Goal: Transaction & Acquisition: Purchase product/service

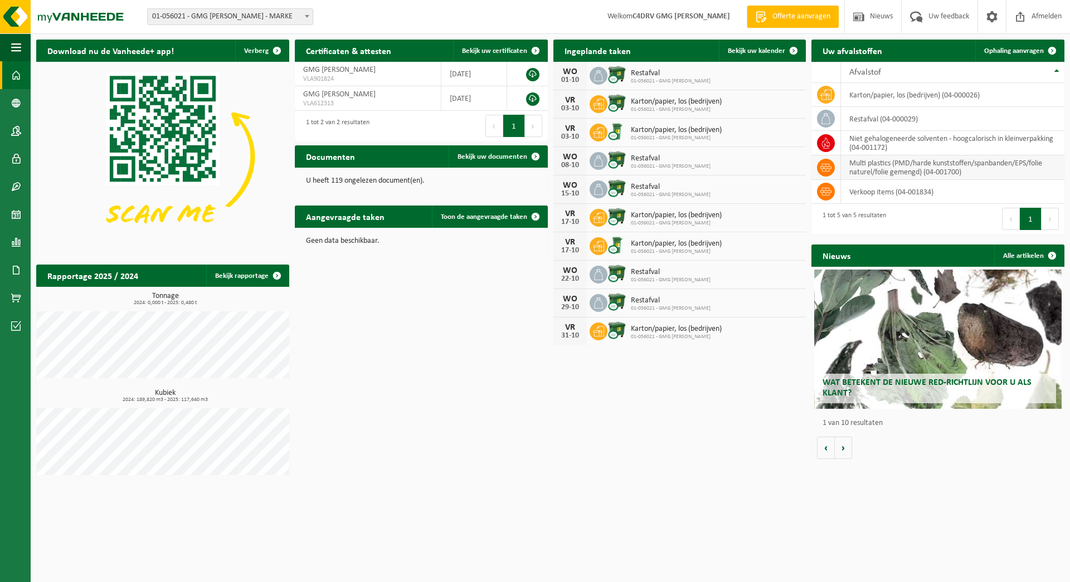
click at [825, 169] on icon at bounding box center [825, 167] width 11 height 11
click at [891, 172] on td "multi plastics (PMD/harde kunststoffen/spanbanden/EPS/folie naturel/folie gemen…" at bounding box center [952, 167] width 223 height 25
click at [238, 272] on link "Bekijk rapportage" at bounding box center [247, 276] width 82 height 22
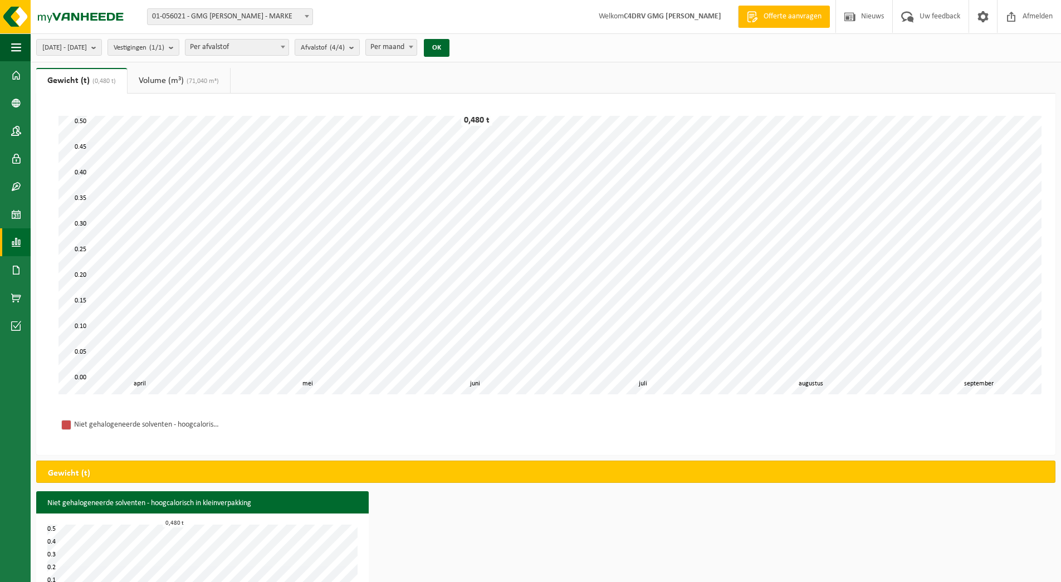
click at [162, 77] on link "Volume (m³) (71,040 m³)" at bounding box center [179, 81] width 103 height 26
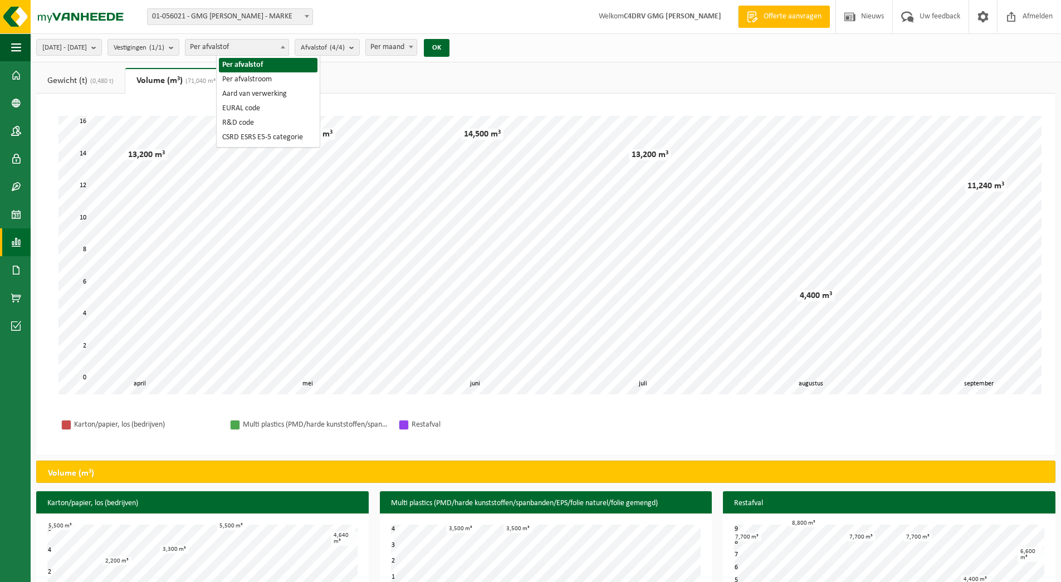
click at [285, 50] on span "Per afvalstof" at bounding box center [237, 48] width 103 height 16
click at [284, 50] on span "Per afvalstof" at bounding box center [237, 48] width 103 height 16
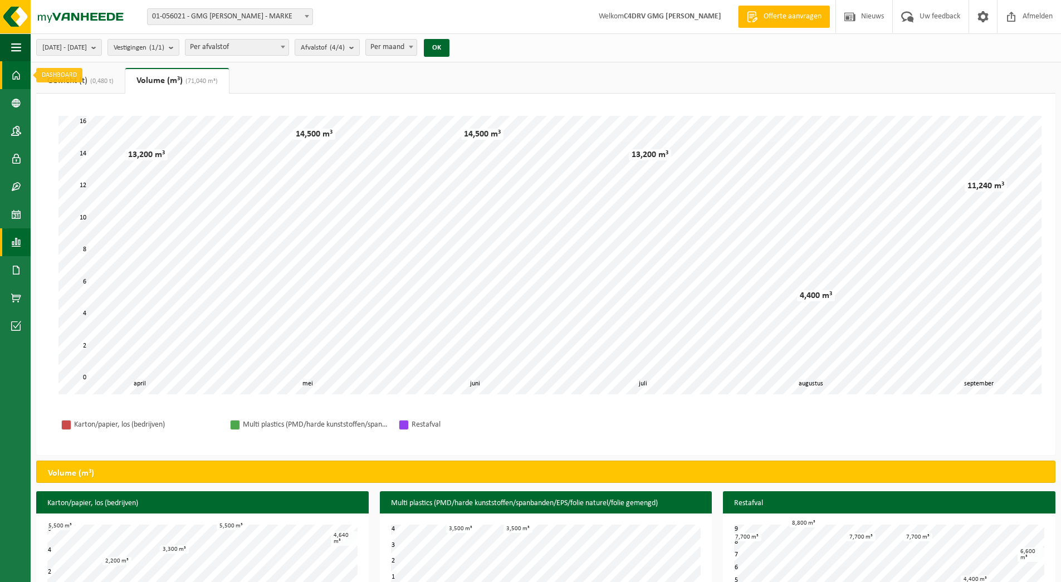
click at [16, 78] on span at bounding box center [16, 75] width 10 height 28
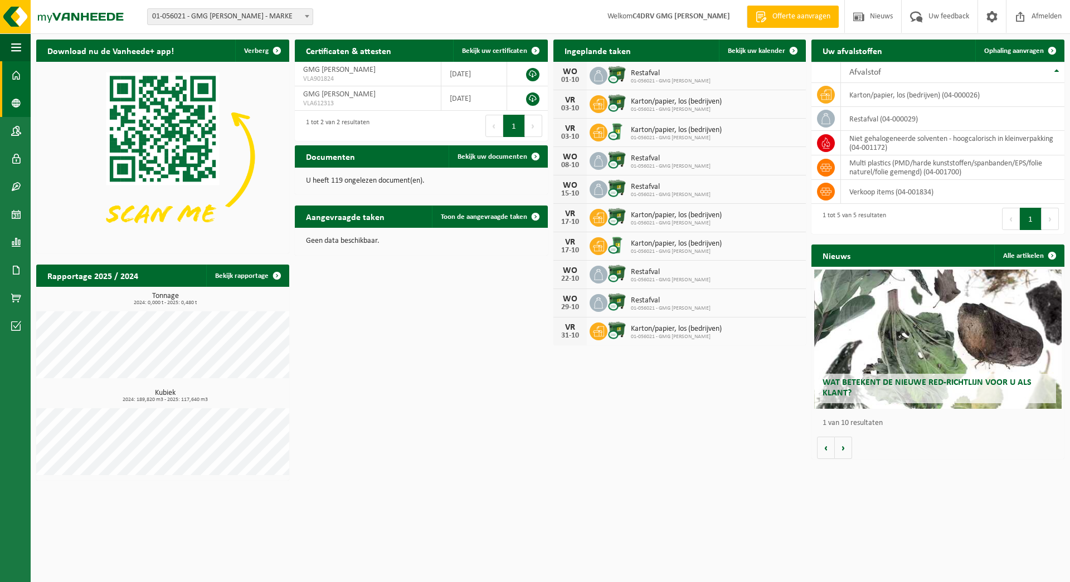
click at [14, 97] on span at bounding box center [16, 103] width 10 height 28
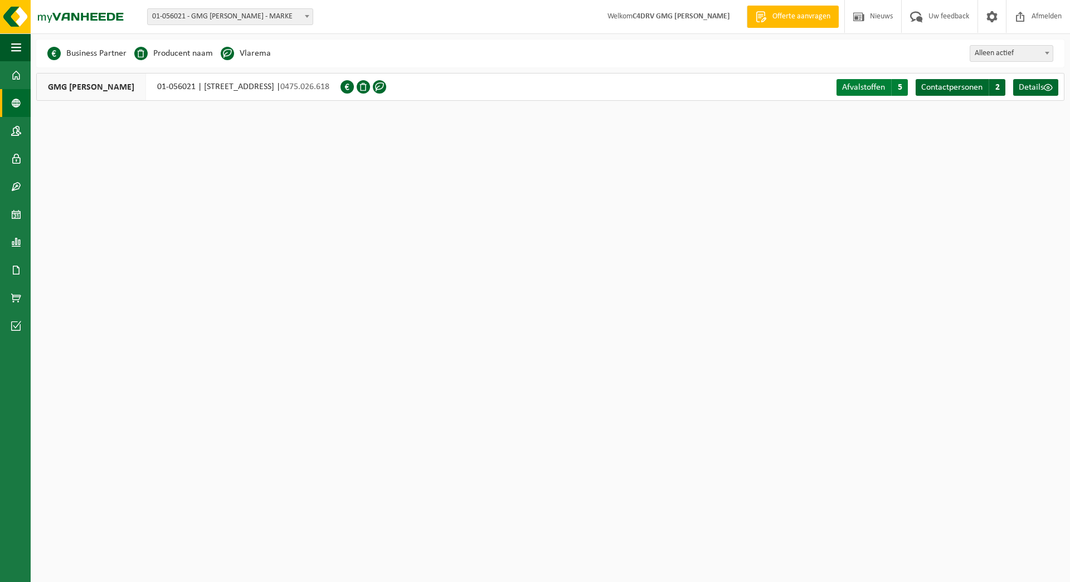
click at [879, 87] on span "Afvalstoffen" at bounding box center [863, 87] width 43 height 9
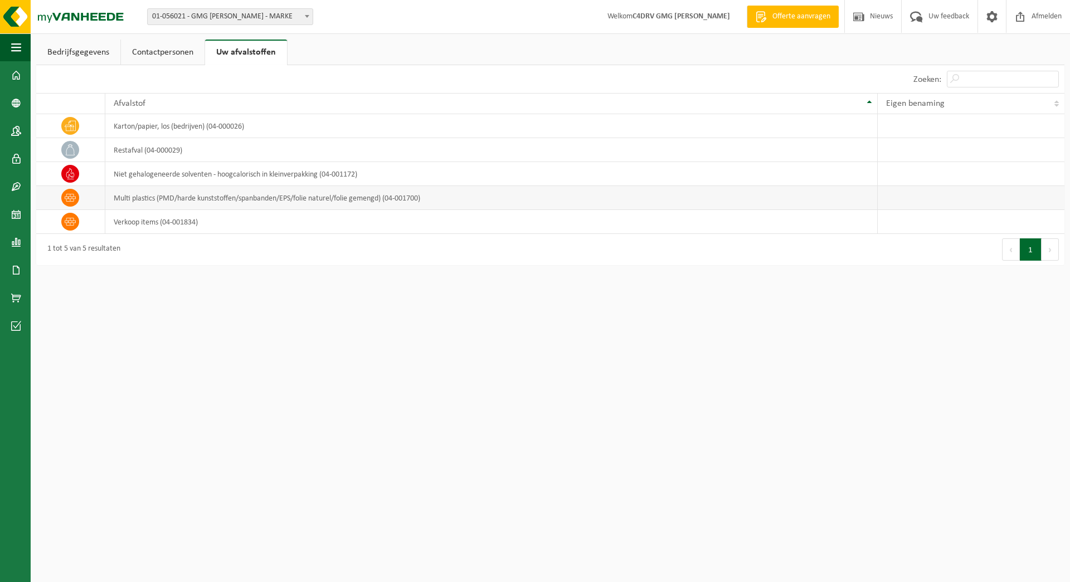
click at [168, 202] on td "multi plastics (PMD/harde kunststoffen/spanbanden/EPS/folie naturel/folie gemen…" at bounding box center [491, 198] width 772 height 24
click at [81, 206] on td at bounding box center [70, 198] width 69 height 24
click at [14, 183] on span at bounding box center [16, 187] width 10 height 28
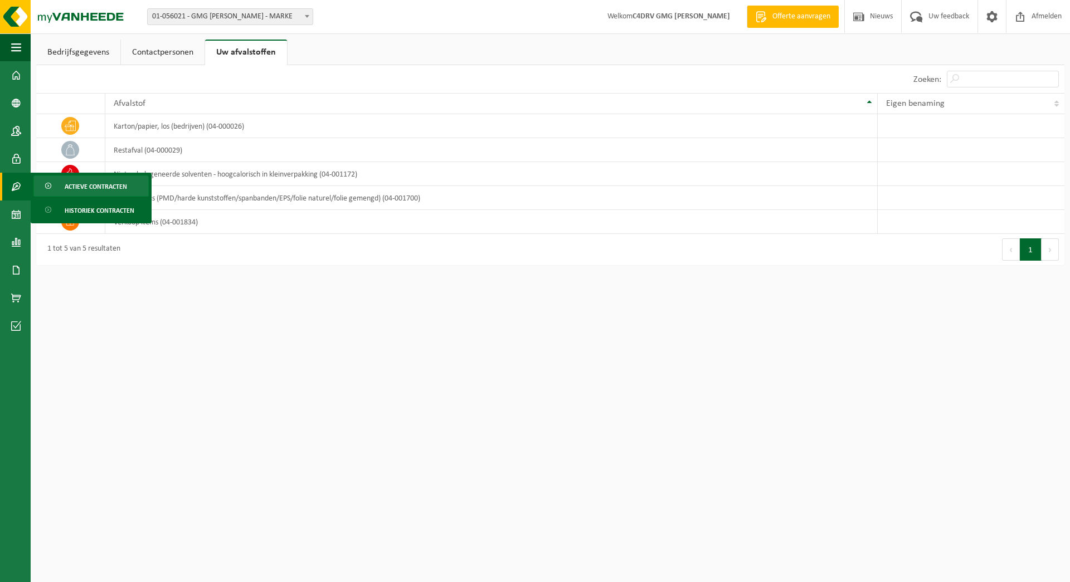
click at [108, 192] on span "Actieve contracten" at bounding box center [96, 186] width 62 height 21
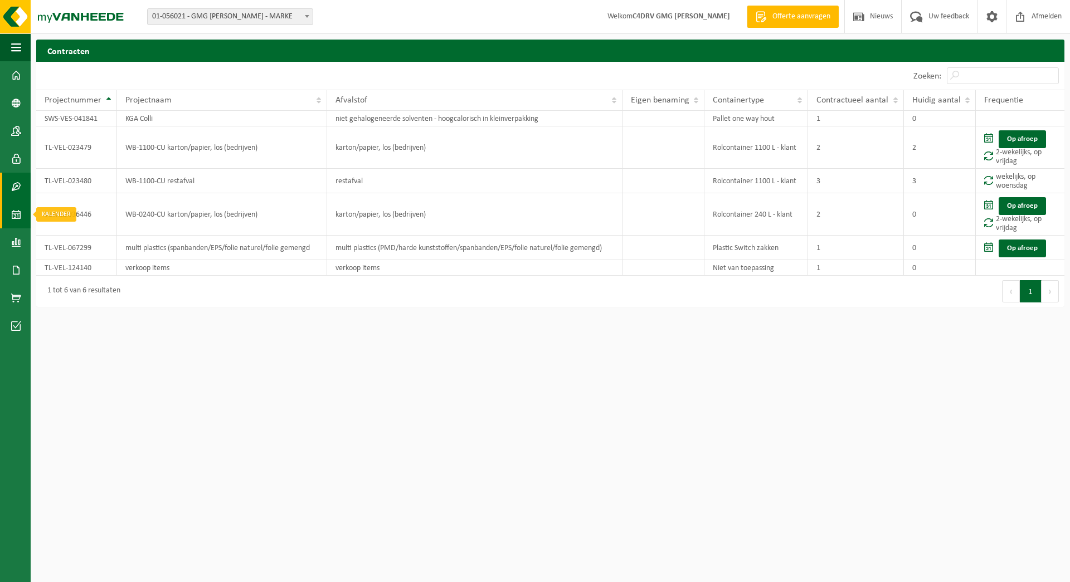
click at [13, 213] on span at bounding box center [16, 215] width 10 height 28
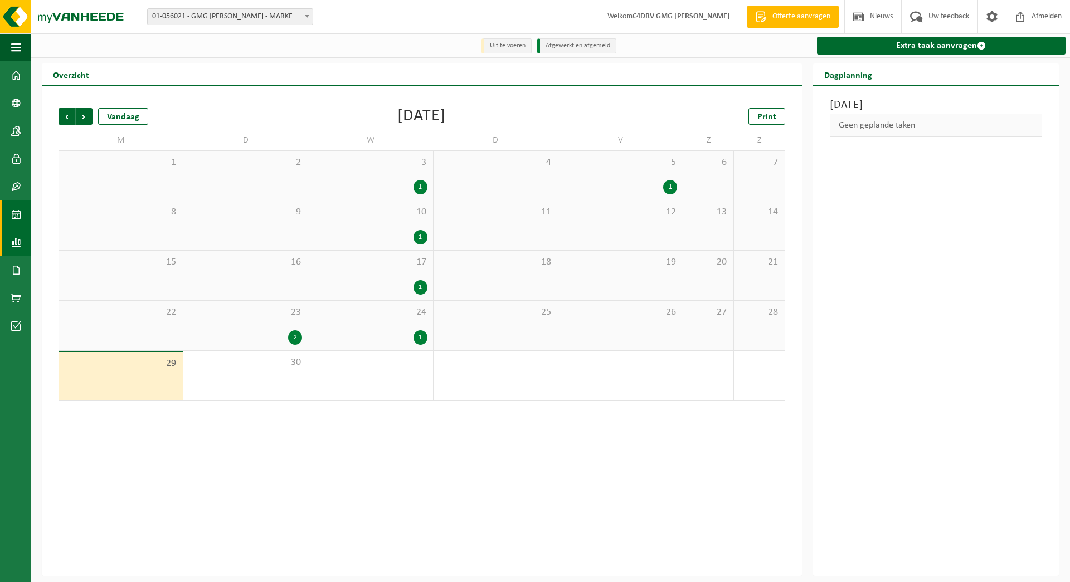
click at [11, 238] on span at bounding box center [16, 242] width 10 height 28
click at [13, 273] on span at bounding box center [16, 270] width 10 height 28
click at [77, 266] on span "Facturen" at bounding box center [80, 270] width 30 height 21
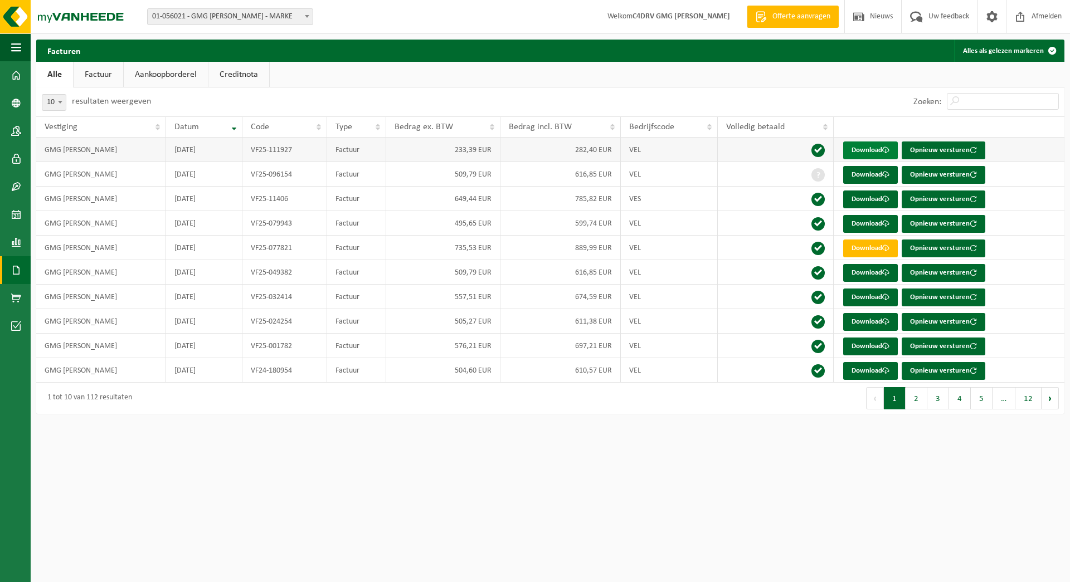
click at [867, 148] on link "Download" at bounding box center [870, 151] width 55 height 18
click at [878, 173] on link "Download" at bounding box center [870, 175] width 55 height 18
click at [859, 274] on link "Download" at bounding box center [870, 273] width 55 height 18
click at [17, 294] on span at bounding box center [16, 298] width 10 height 28
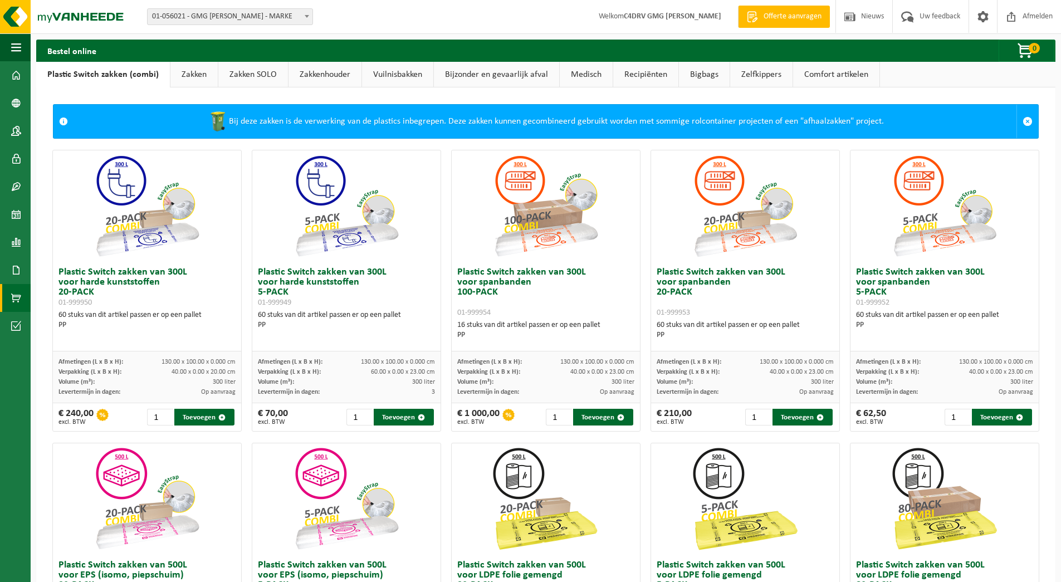
click at [201, 74] on link "Zakken" at bounding box center [193, 75] width 47 height 26
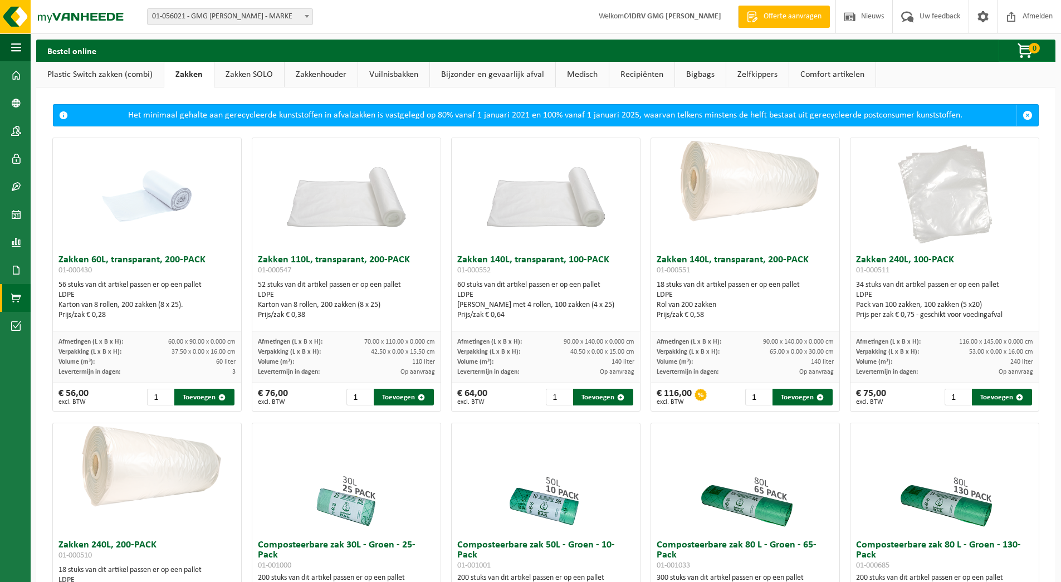
click at [246, 75] on link "Zakken SOLO" at bounding box center [249, 75] width 70 height 26
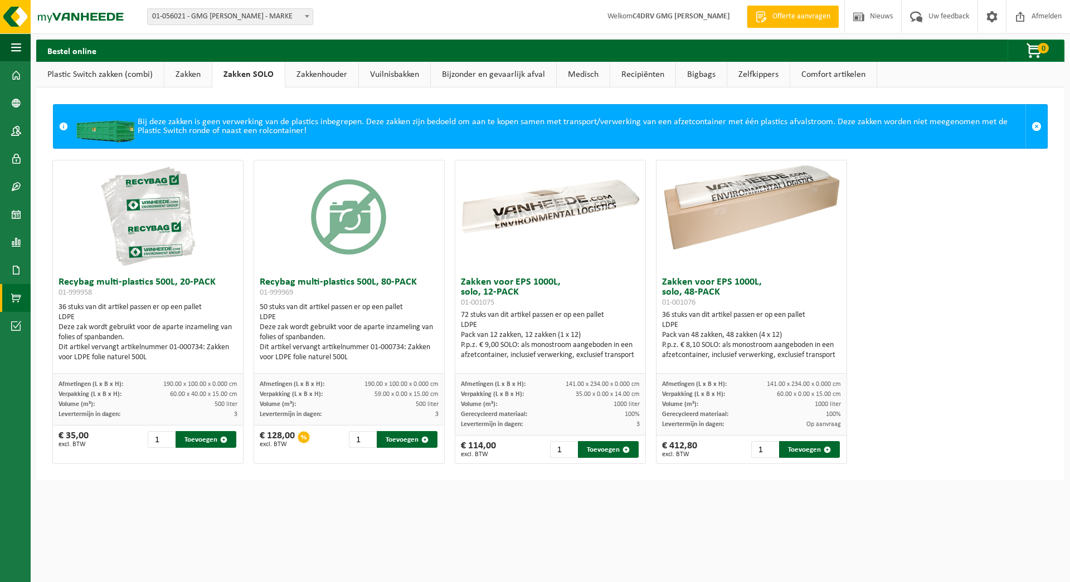
click at [325, 69] on link "Zakkenhouder" at bounding box center [321, 75] width 73 height 26
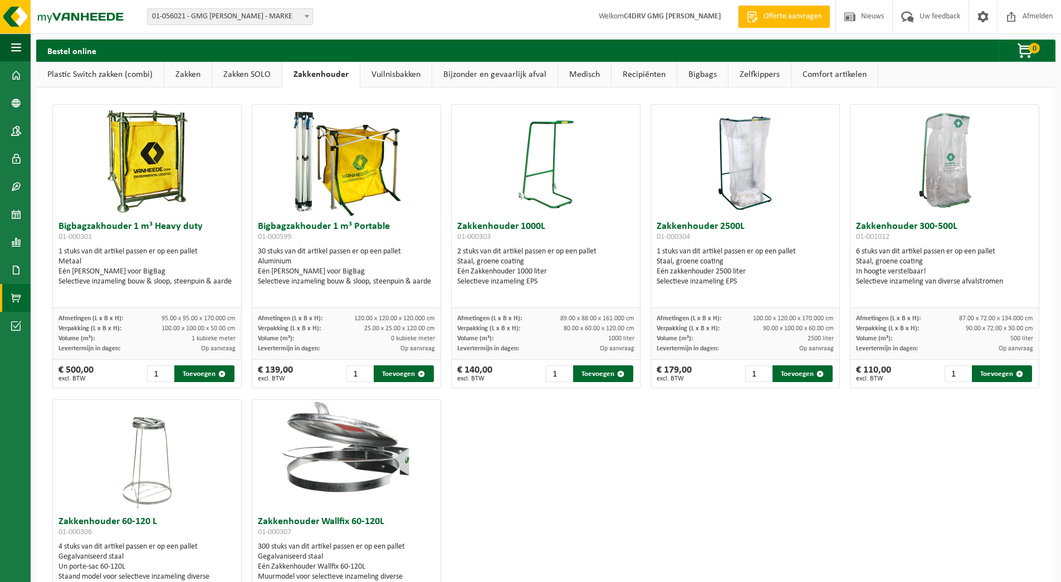
click at [388, 73] on link "Vuilnisbakken" at bounding box center [395, 75] width 71 height 26
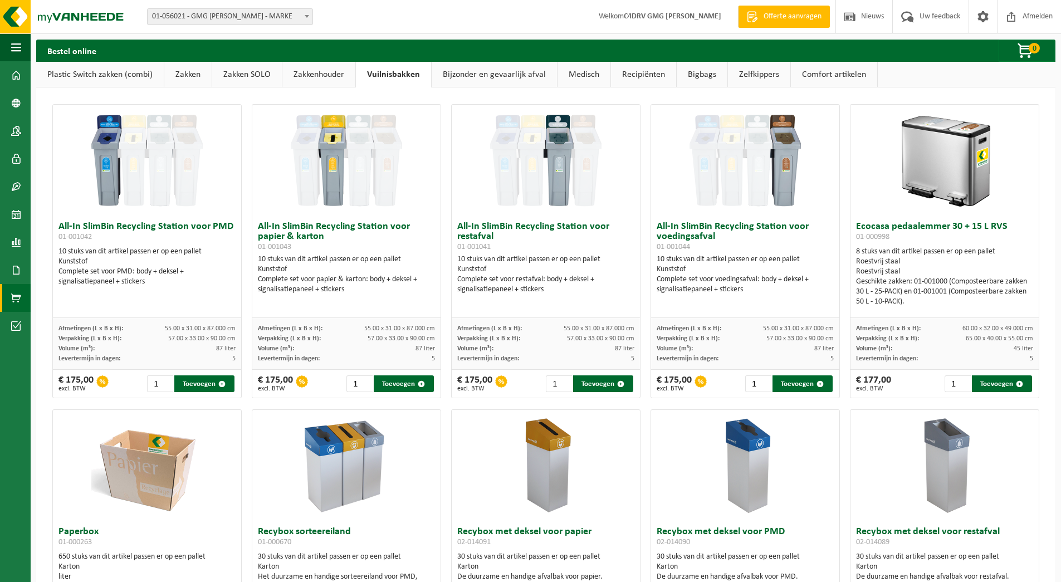
click at [475, 71] on link "Bijzonder en gevaarlijk afval" at bounding box center [494, 75] width 125 height 26
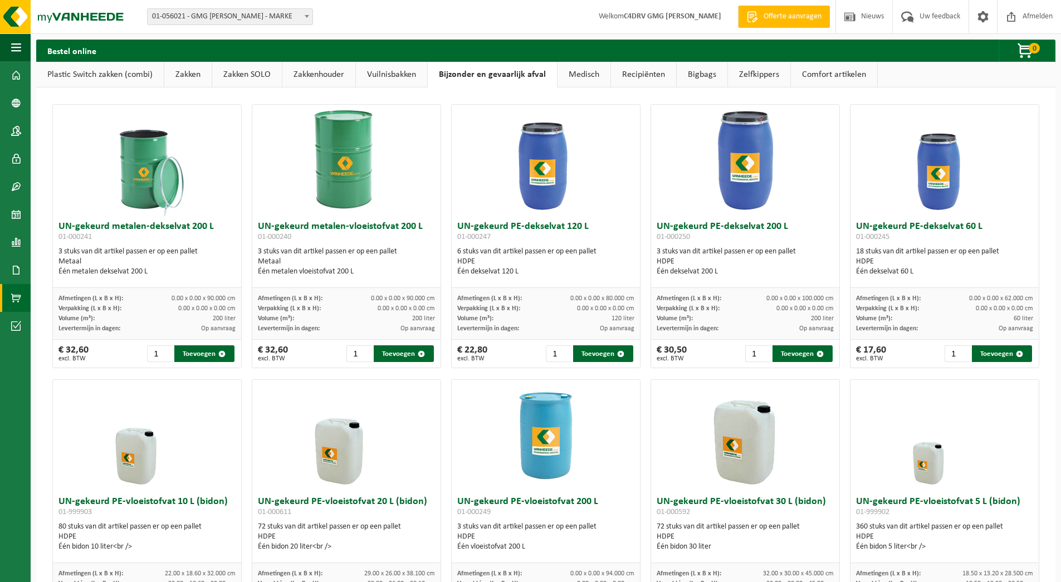
click at [606, 75] on link "Medisch" at bounding box center [584, 75] width 53 height 26
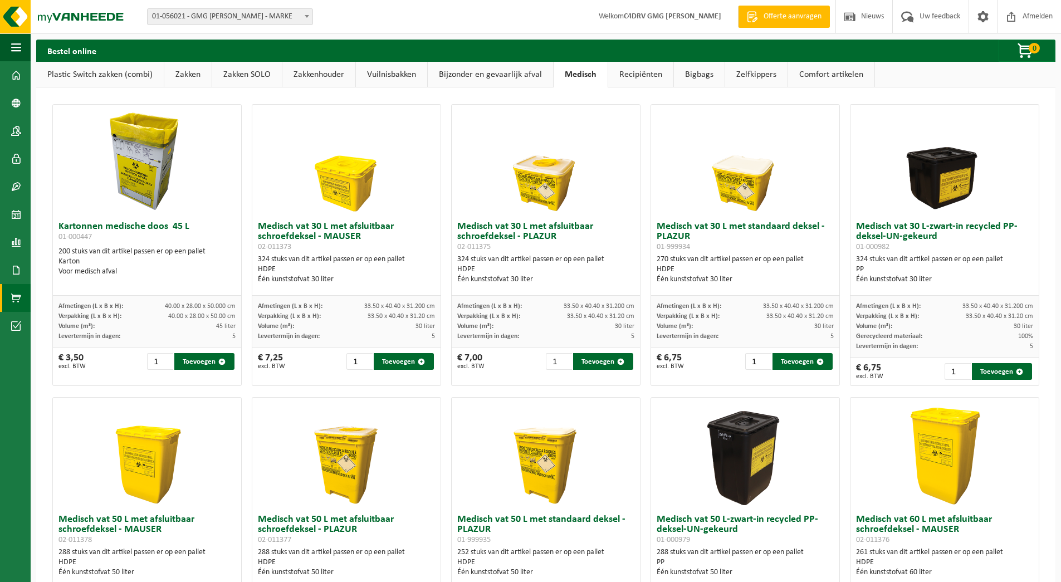
click at [627, 74] on link "Recipiënten" at bounding box center [640, 75] width 65 height 26
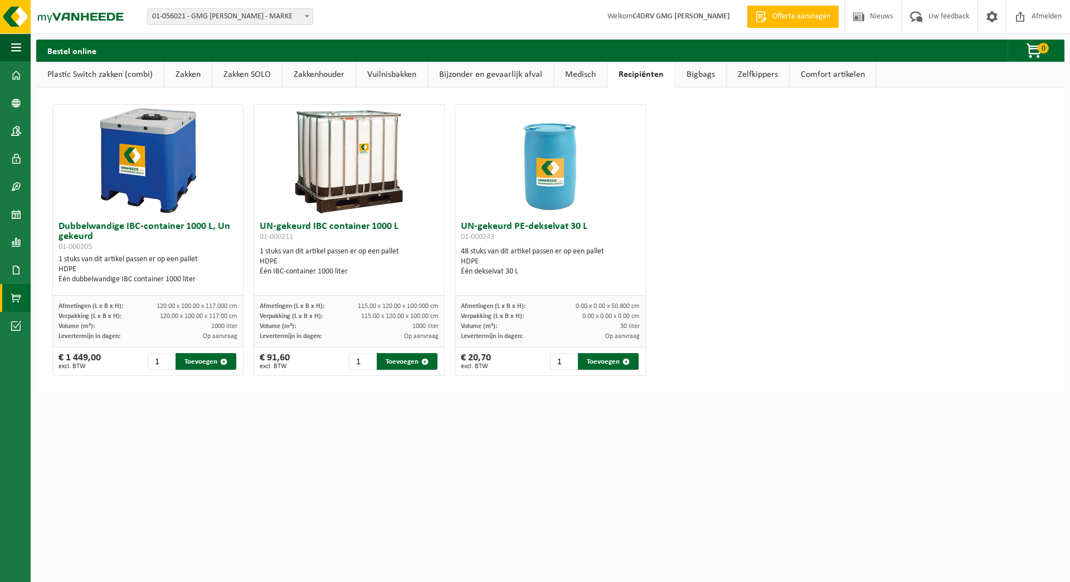
click at [703, 76] on link "Bigbags" at bounding box center [700, 75] width 51 height 26
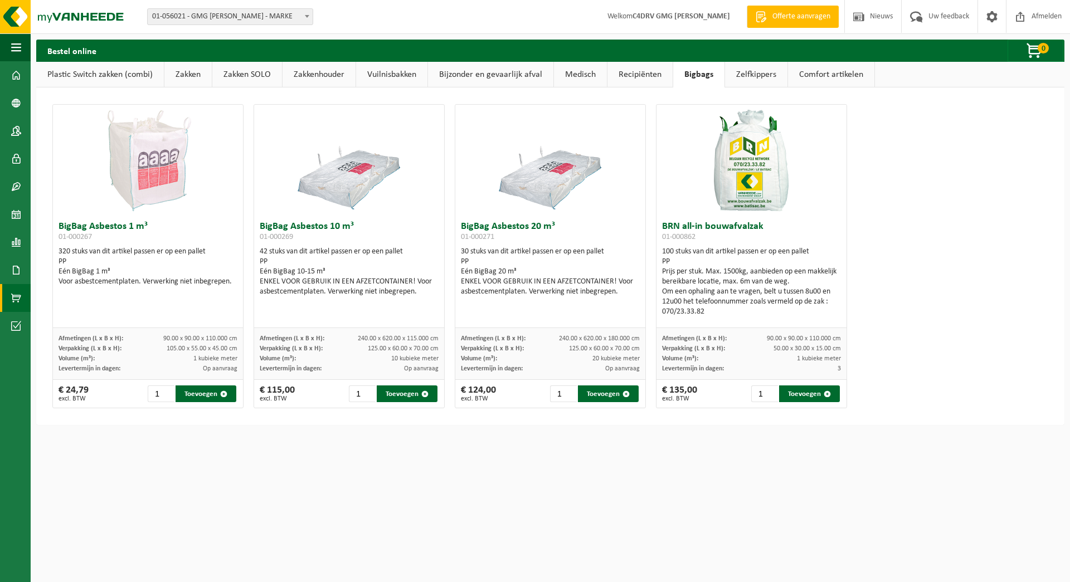
click at [750, 76] on link "Zelfkippers" at bounding box center [756, 75] width 62 height 26
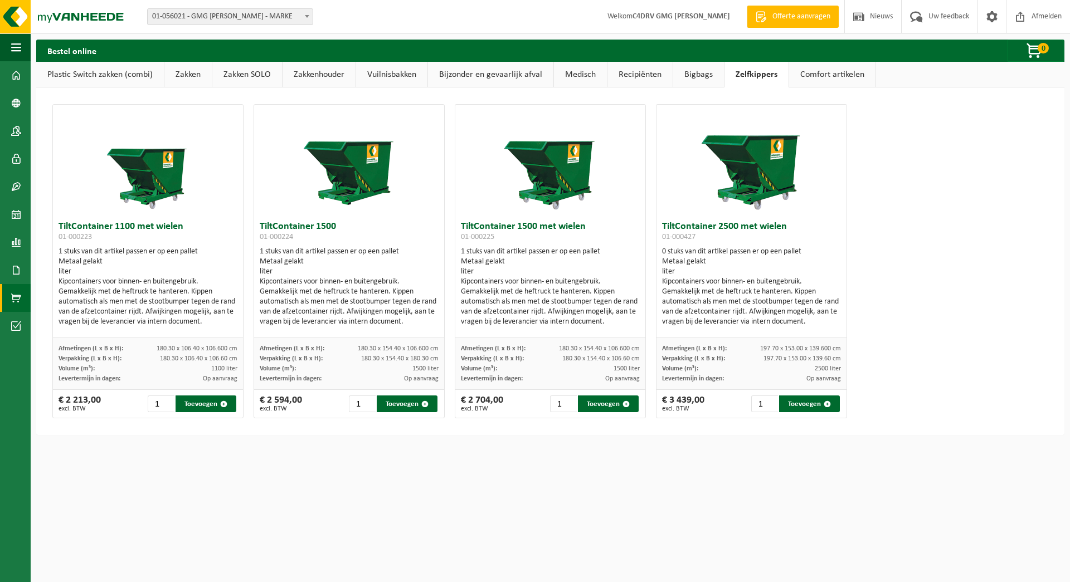
click at [832, 69] on link "Comfort artikelen" at bounding box center [832, 75] width 86 height 26
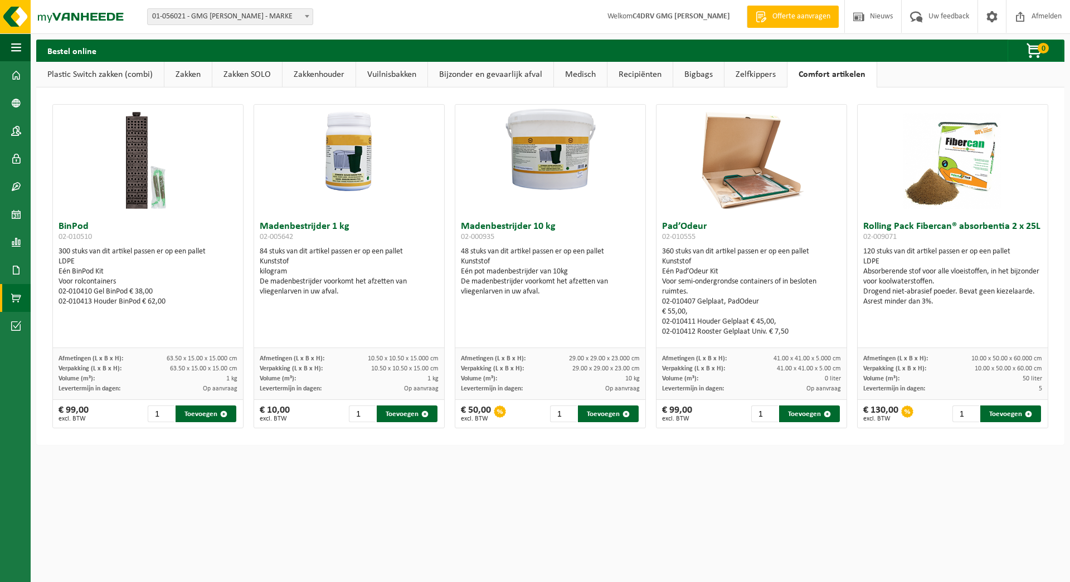
click at [86, 70] on link "Plastic Switch zakken (combi)" at bounding box center [100, 75] width 128 height 26
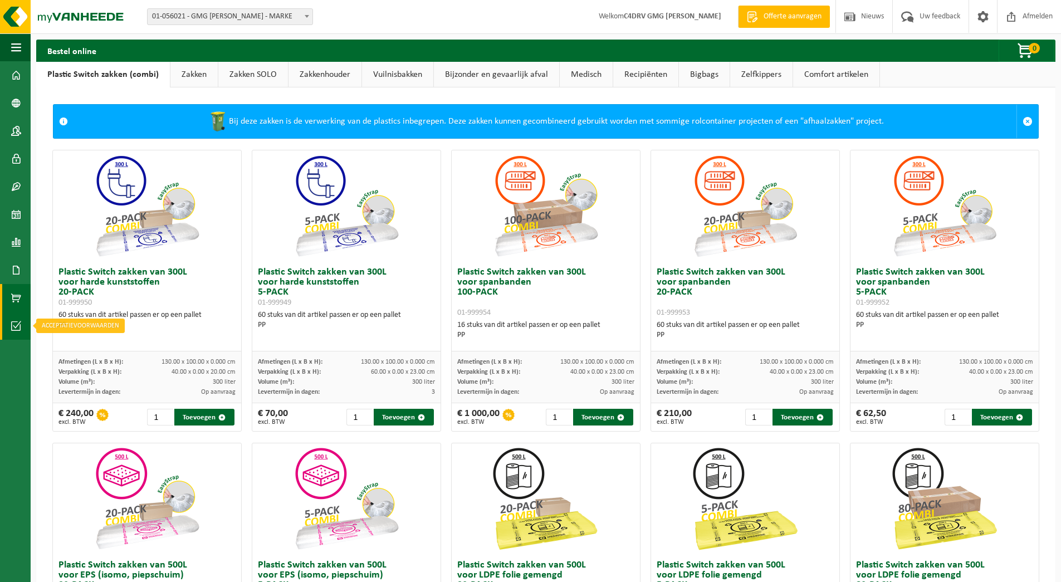
click at [8, 324] on link "Acceptatievoorwaarden" at bounding box center [15, 326] width 31 height 28
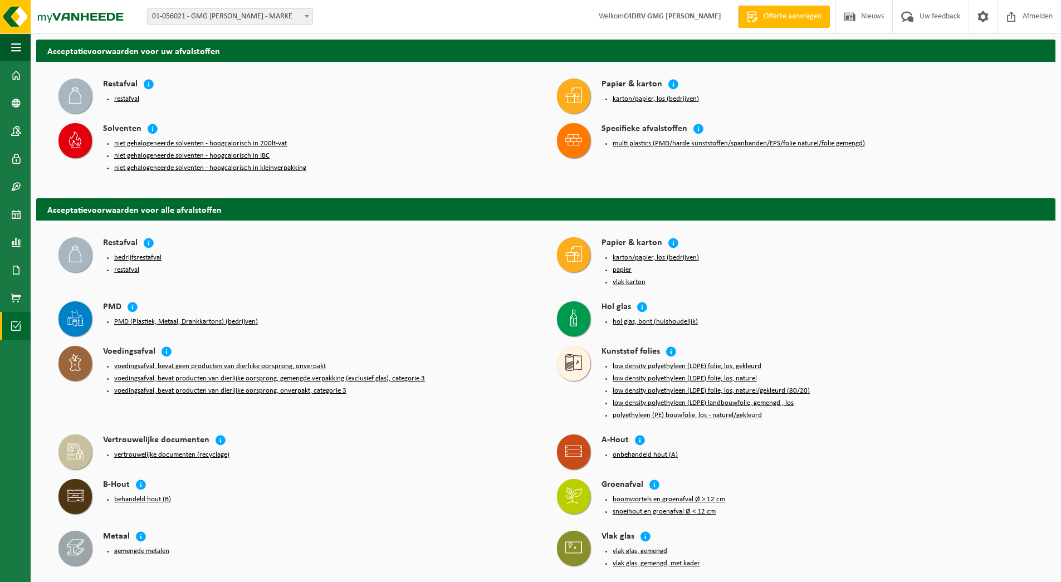
click at [117, 101] on button "restafval" at bounding box center [126, 99] width 25 height 9
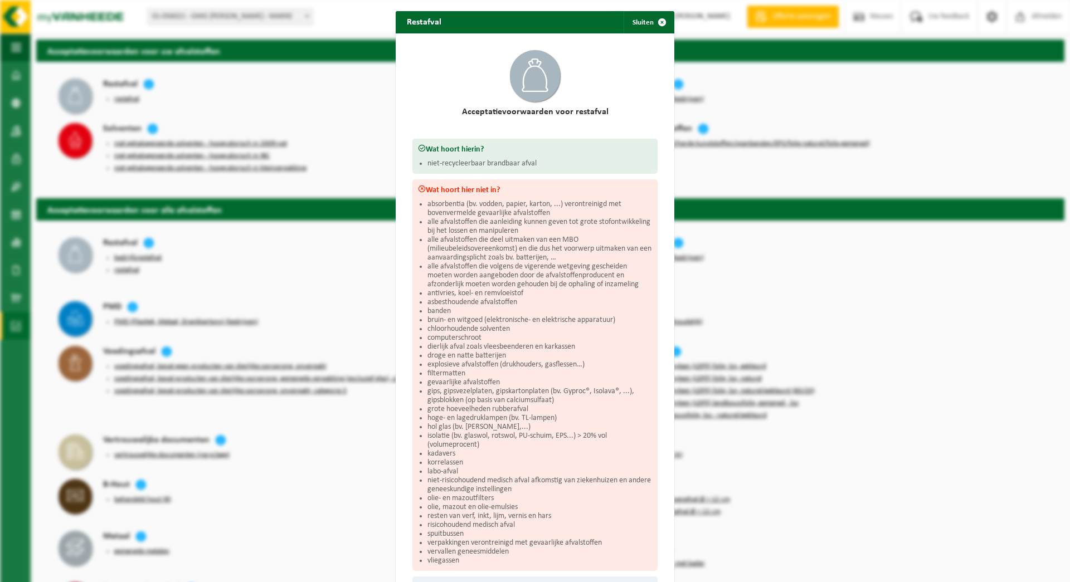
click at [658, 22] on span "button" at bounding box center [662, 22] width 22 height 22
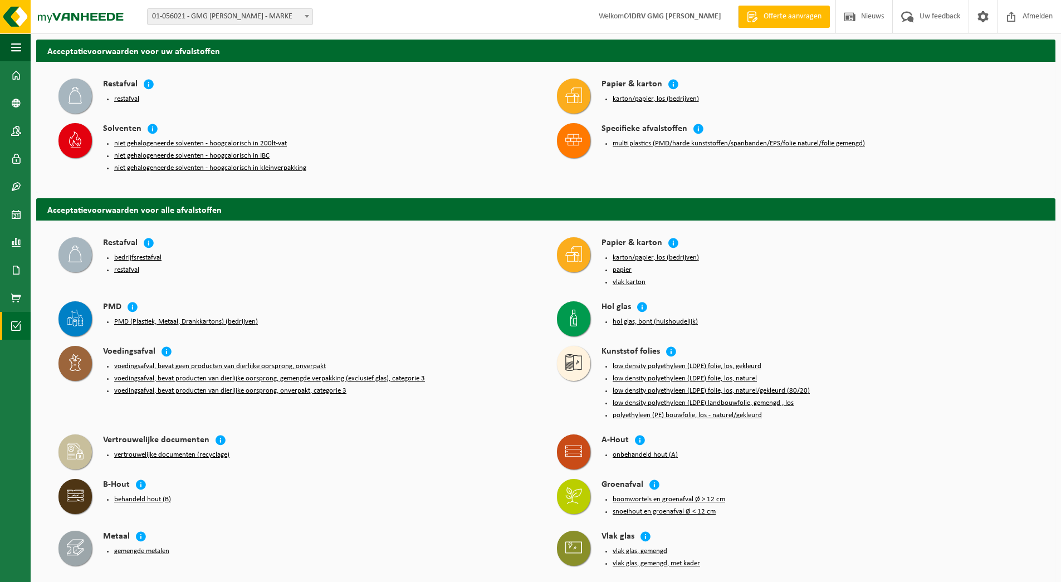
click at [715, 144] on button "multi plastics (PMD/harde kunststoffen/spanbanden/EPS/folie naturel/folie gemen…" at bounding box center [739, 143] width 252 height 9
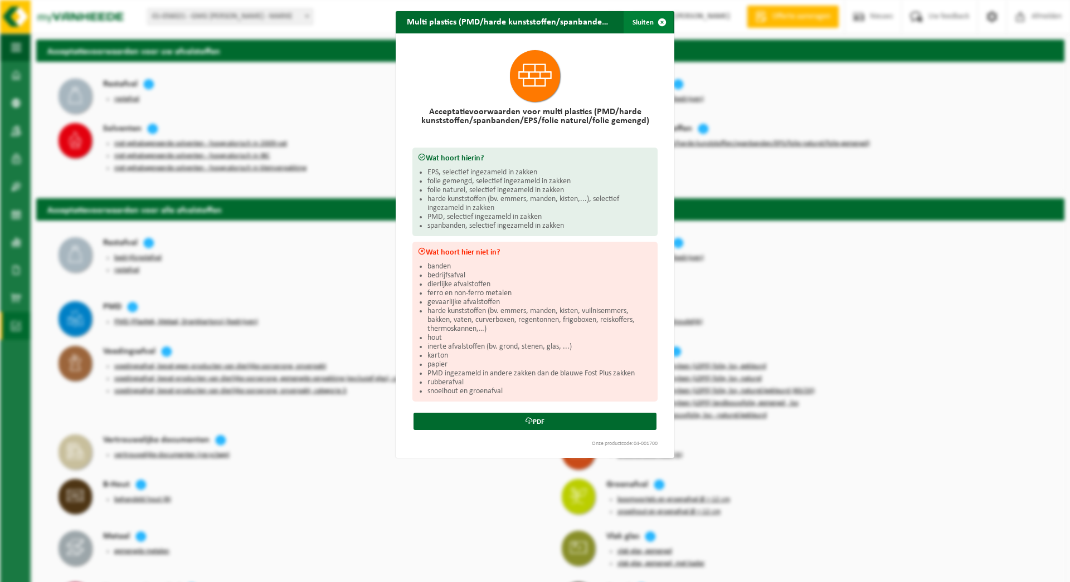
click at [658, 21] on span "button" at bounding box center [662, 22] width 22 height 22
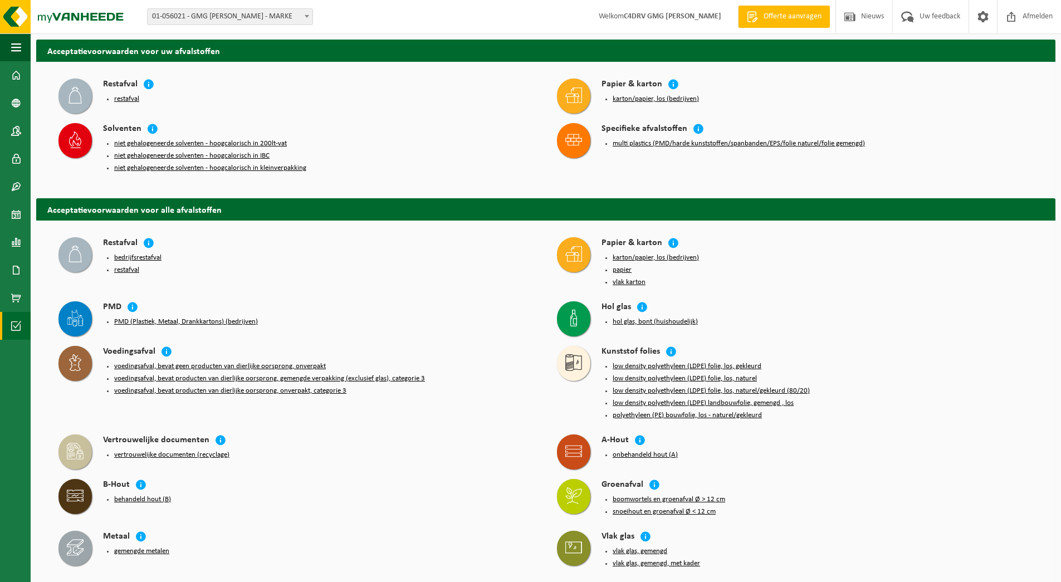
click at [661, 142] on button "multi plastics (PMD/harde kunststoffen/spanbanden/EPS/folie naturel/folie gemen…" at bounding box center [739, 143] width 252 height 9
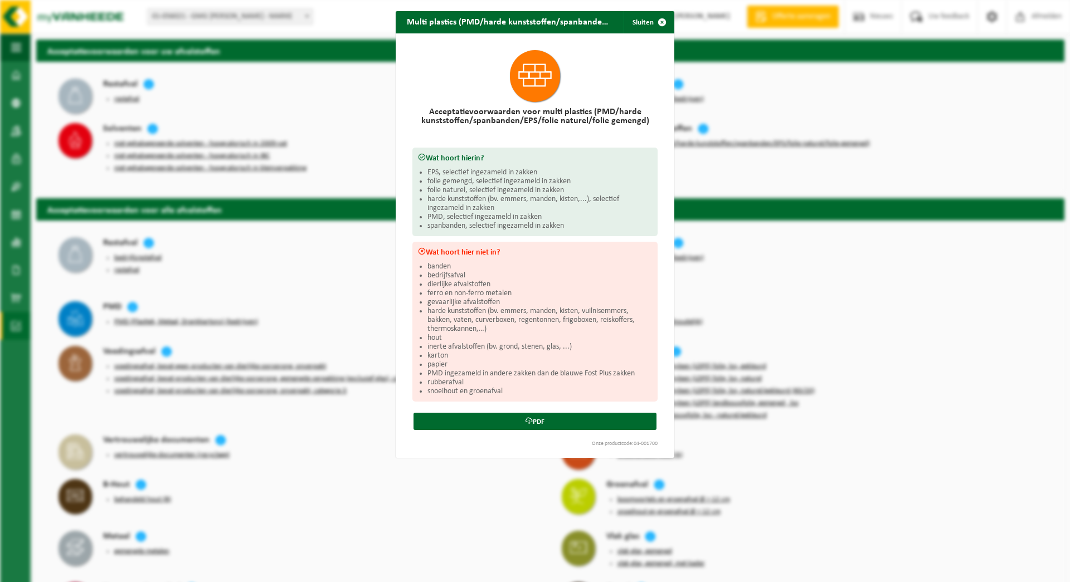
click at [747, 159] on div "Multi plastics (PMD/harde kunststoffen/spanbanden/EPS/folie naturel/folie gemen…" at bounding box center [535, 291] width 1070 height 582
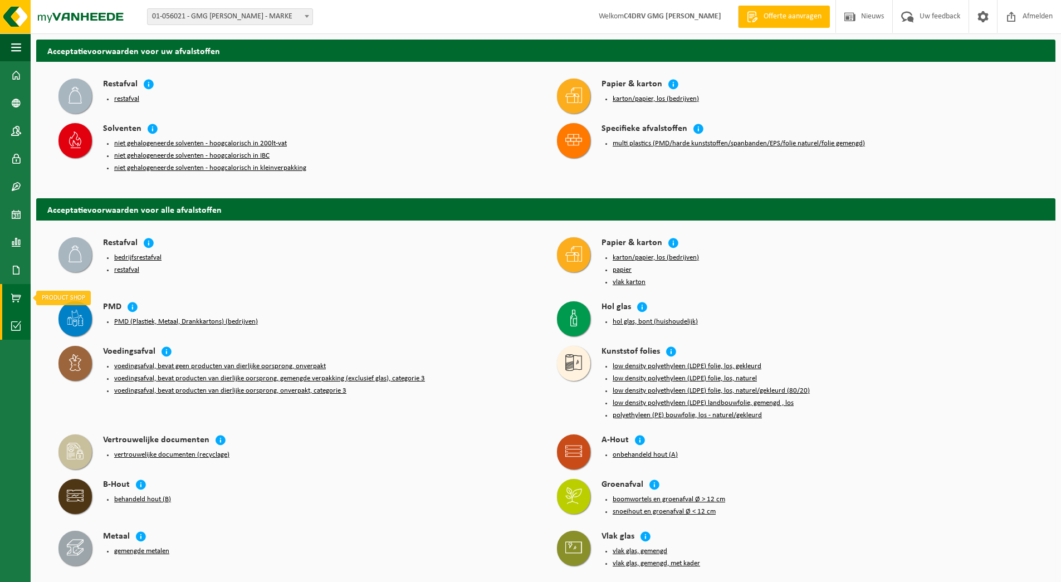
click at [15, 298] on span at bounding box center [16, 298] width 10 height 28
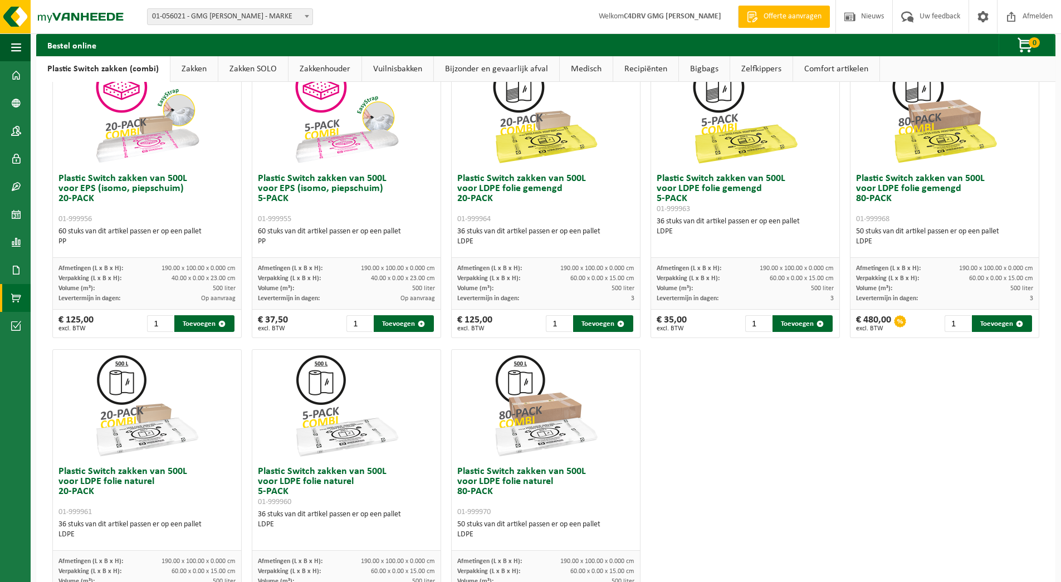
scroll to position [404, 0]
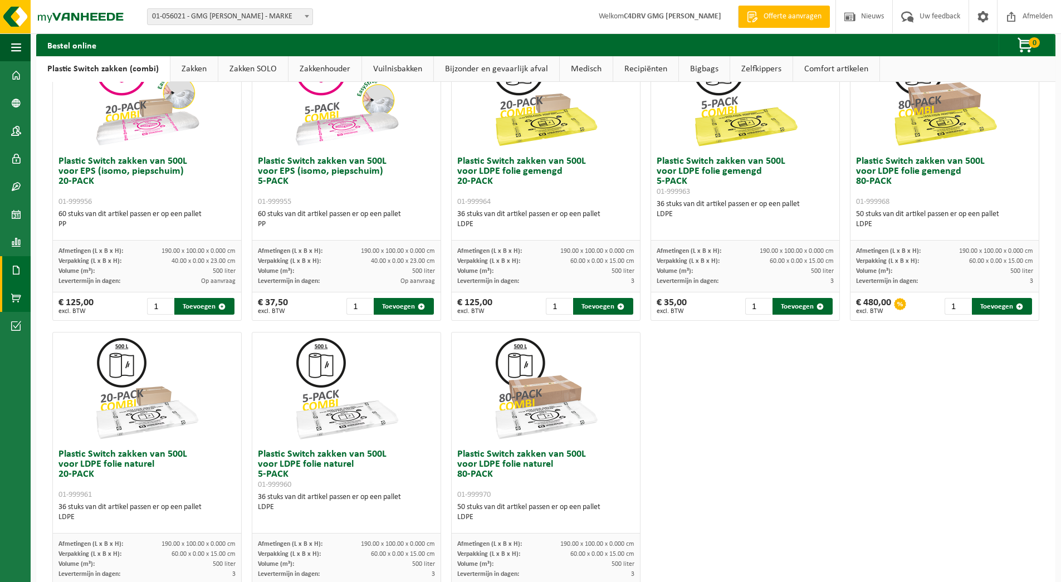
click at [17, 263] on span at bounding box center [16, 270] width 10 height 28
click at [89, 275] on span "Facturen" at bounding box center [80, 270] width 30 height 21
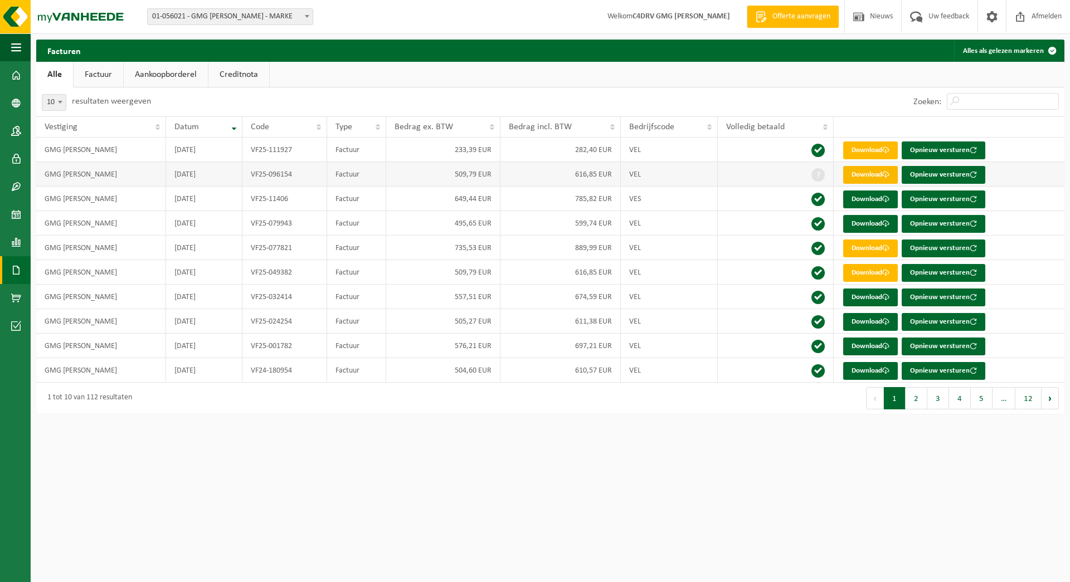
click at [865, 175] on link "Download" at bounding box center [870, 175] width 55 height 18
click at [9, 50] on button "Navigatie" at bounding box center [15, 47] width 31 height 28
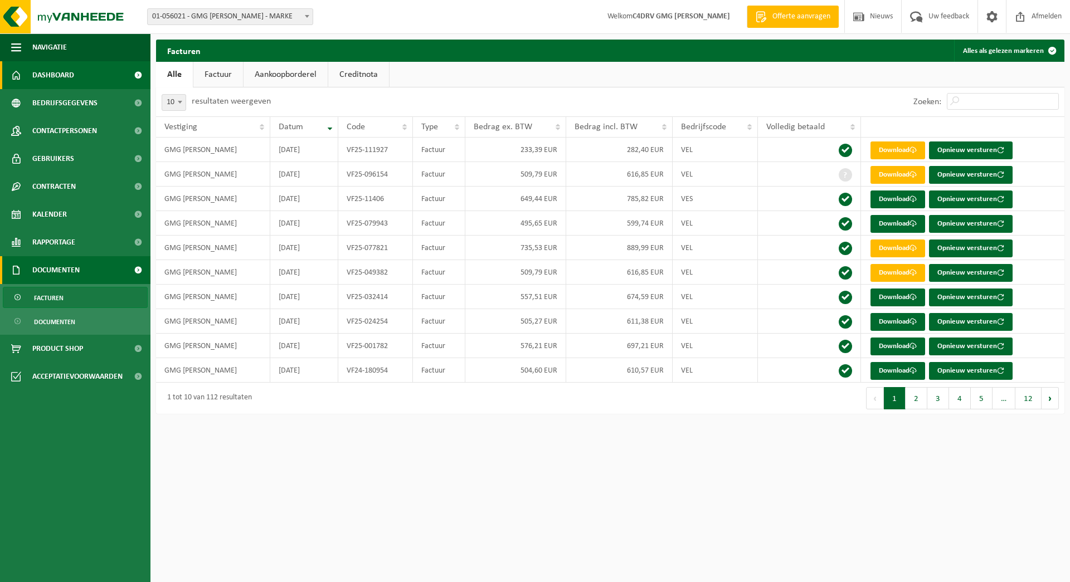
click at [35, 75] on span "Dashboard" at bounding box center [53, 75] width 42 height 28
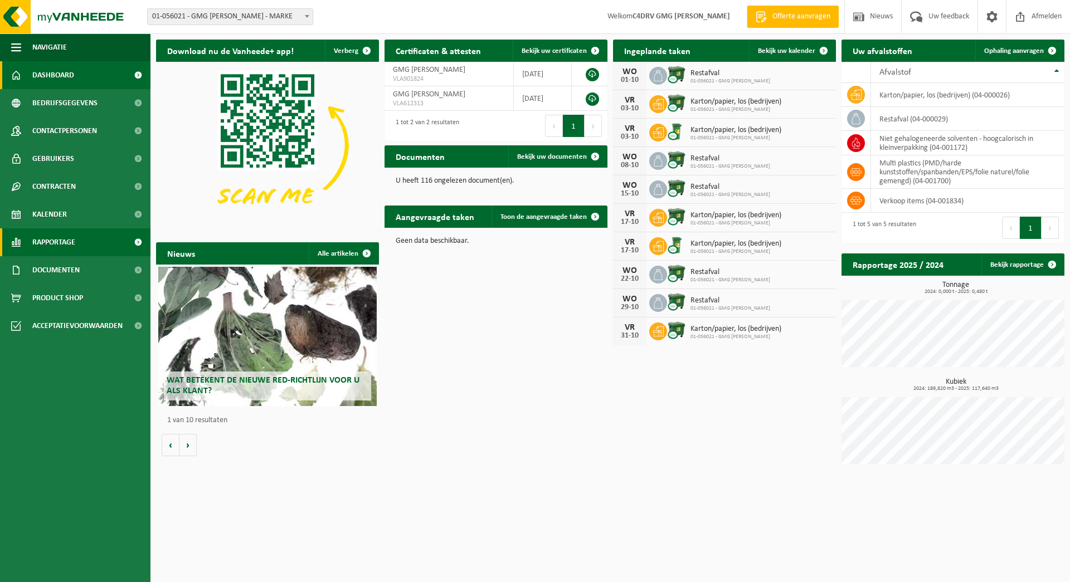
click at [69, 245] on span "Rapportage" at bounding box center [53, 242] width 43 height 28
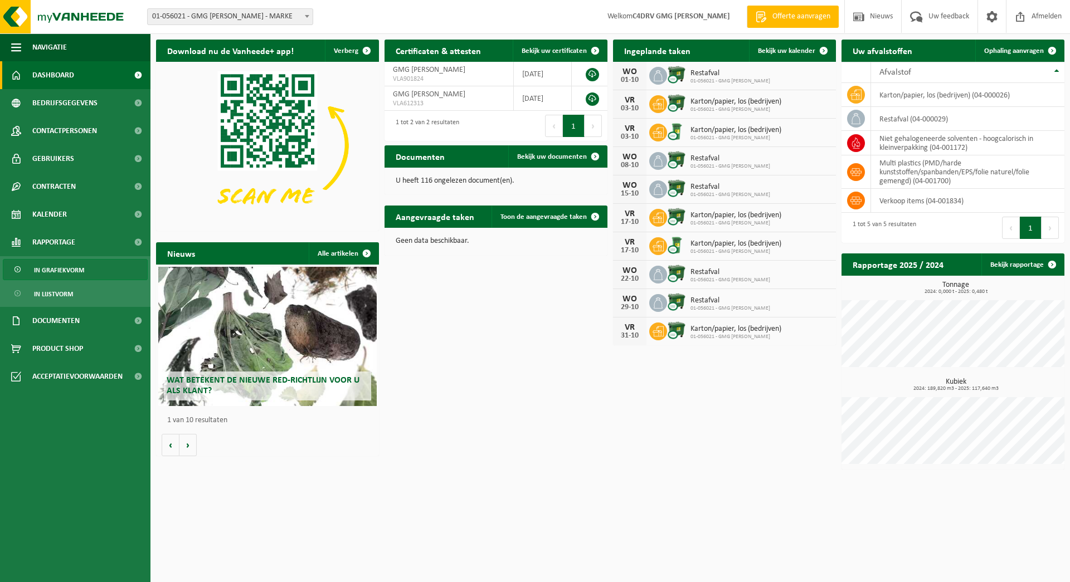
click at [61, 270] on span "In grafiekvorm" at bounding box center [59, 270] width 50 height 21
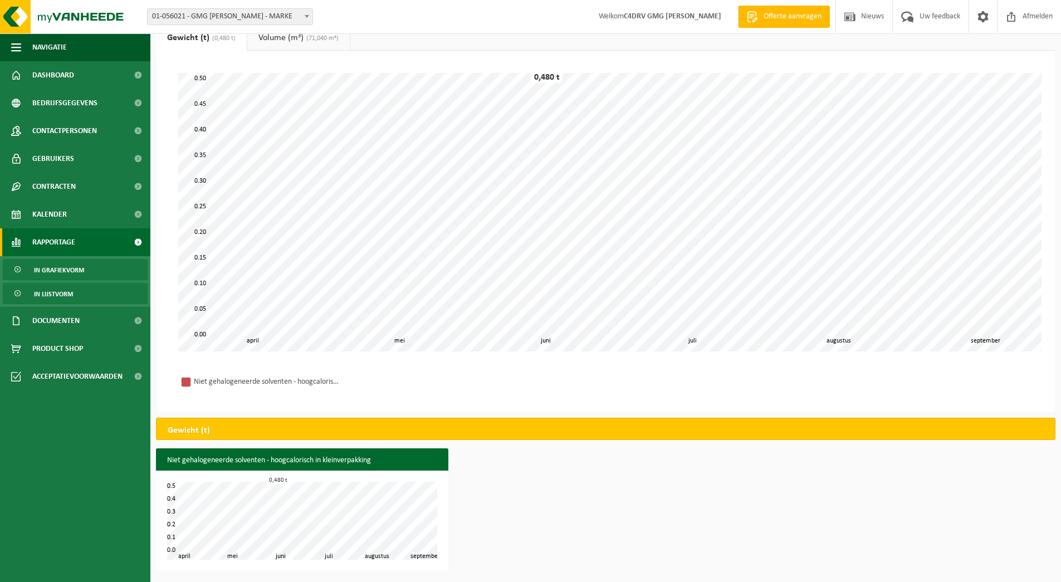
scroll to position [42, 0]
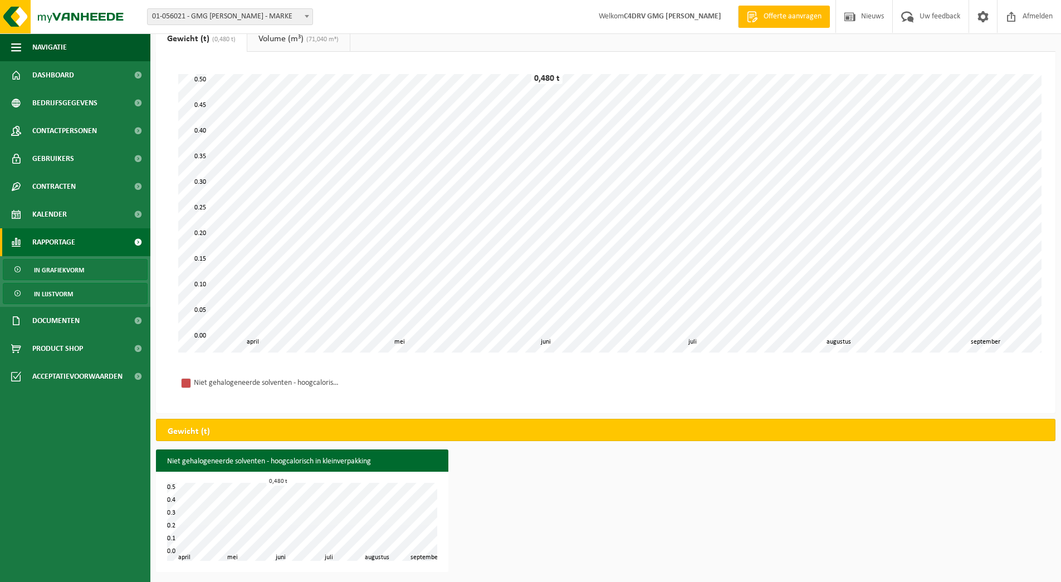
click at [46, 299] on span "In lijstvorm" at bounding box center [53, 294] width 39 height 21
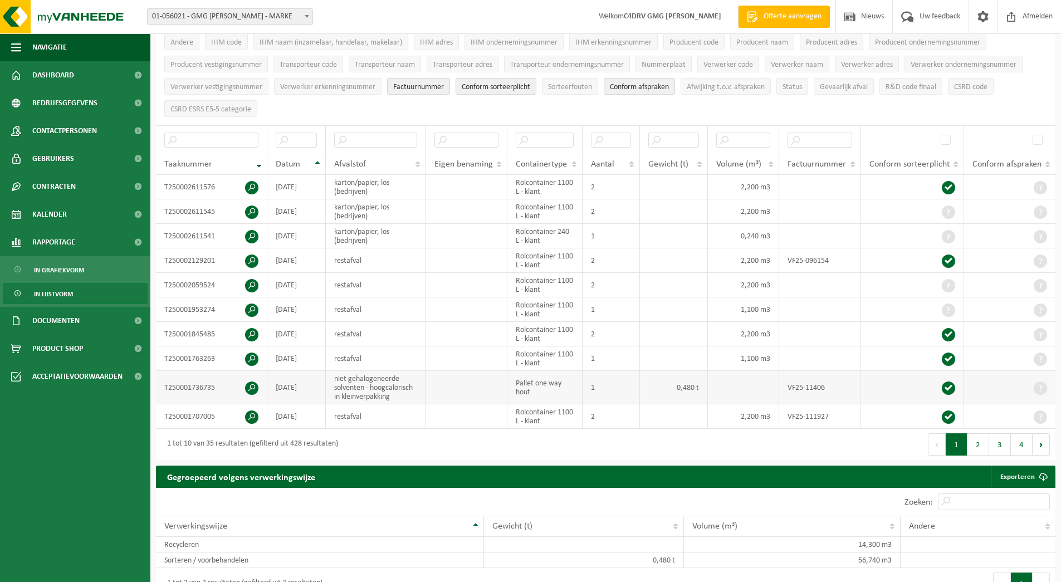
scroll to position [123, 0]
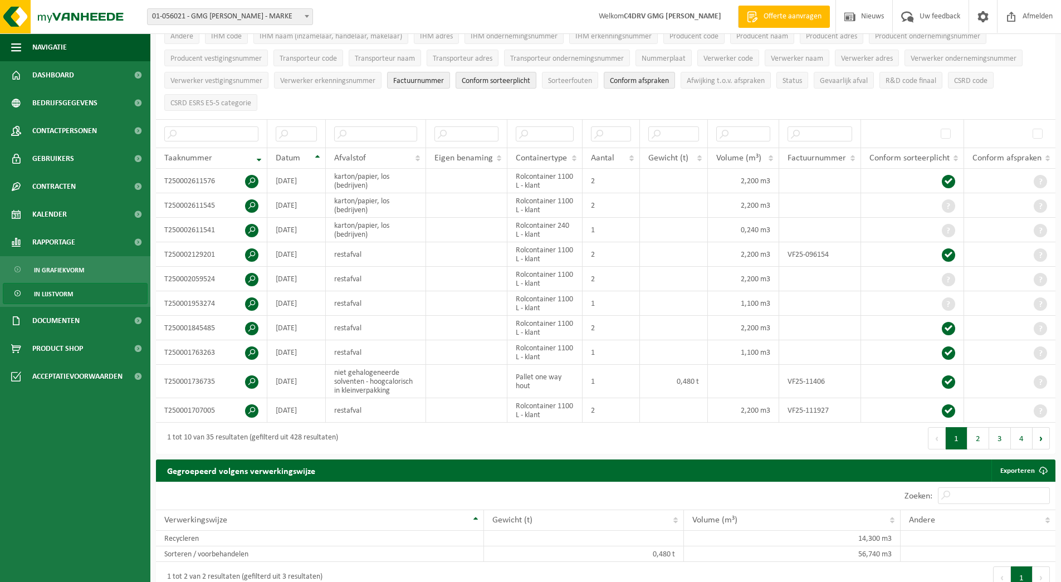
drag, startPoint x: 981, startPoint y: 430, endPoint x: 959, endPoint y: 430, distance: 22.3
click at [981, 430] on button "2" at bounding box center [979, 438] width 22 height 22
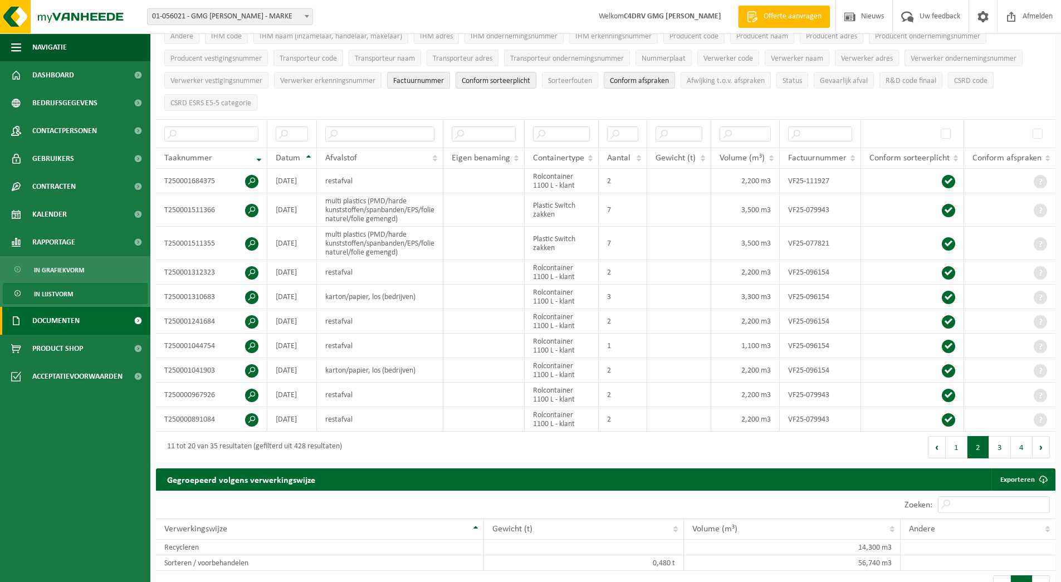
click at [83, 330] on link "Documenten" at bounding box center [75, 321] width 150 height 28
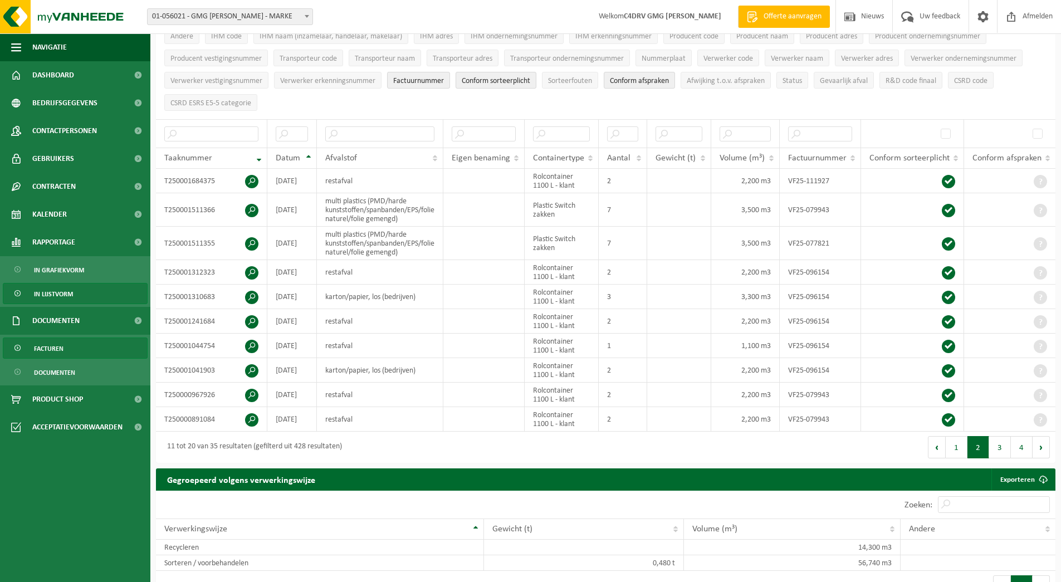
click at [68, 357] on link "Facturen" at bounding box center [75, 348] width 145 height 21
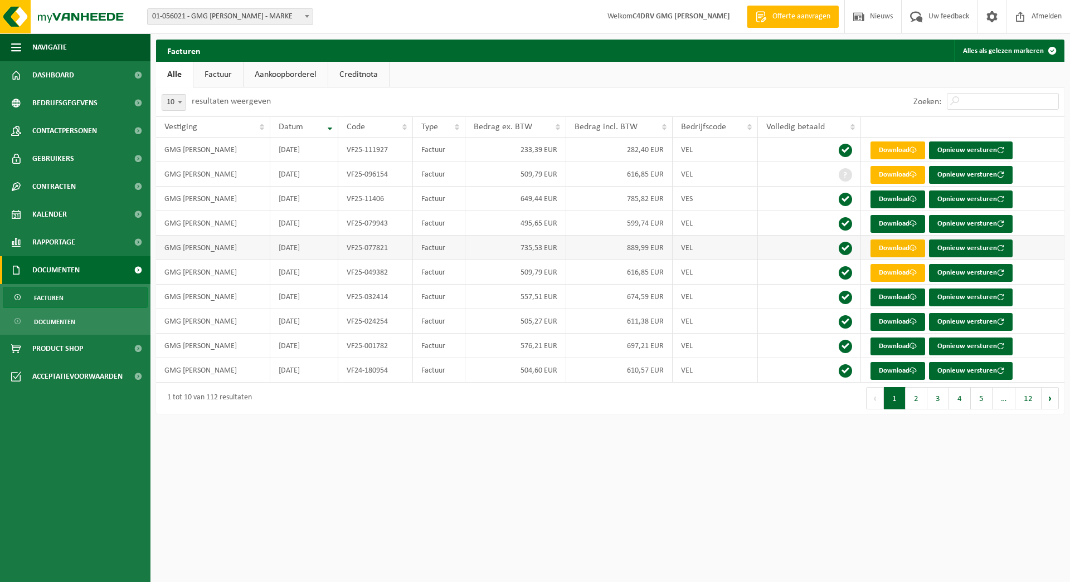
click at [901, 250] on link "Download" at bounding box center [897, 249] width 55 height 18
click at [893, 248] on link "Download" at bounding box center [897, 249] width 55 height 18
click at [886, 272] on link "Download" at bounding box center [897, 273] width 55 height 18
click at [895, 248] on link "Download" at bounding box center [897, 249] width 55 height 18
click at [59, 344] on span "Product Shop" at bounding box center [57, 349] width 51 height 28
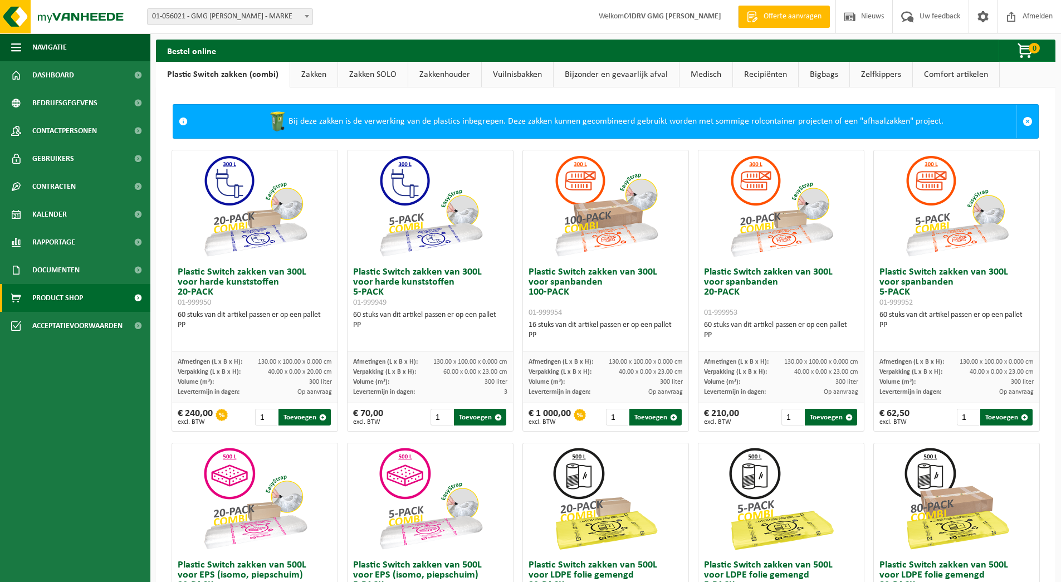
click at [317, 71] on link "Zakken" at bounding box center [313, 75] width 47 height 26
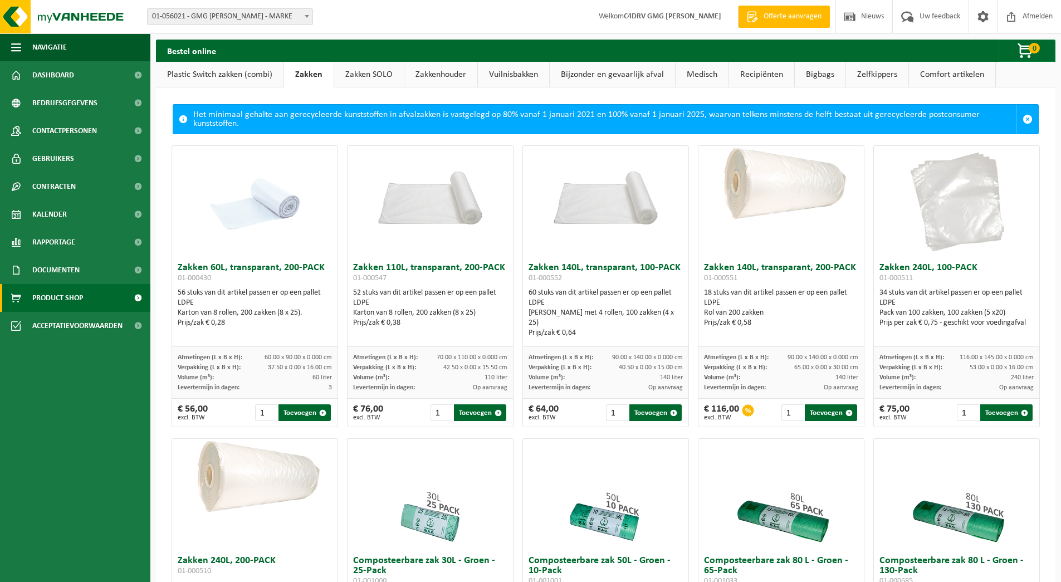
click at [378, 74] on link "Zakken SOLO" at bounding box center [369, 75] width 70 height 26
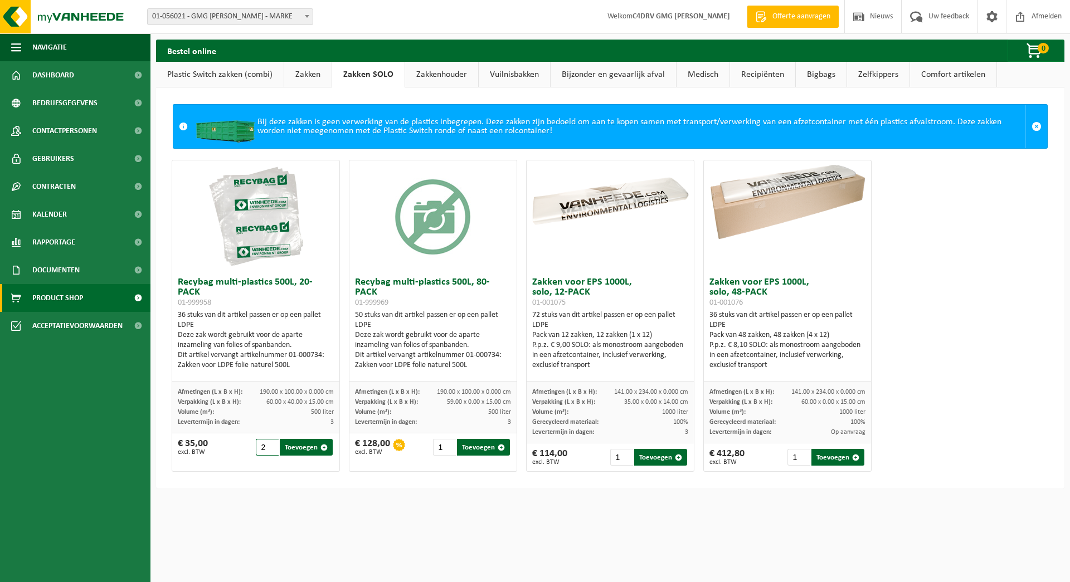
click at [267, 446] on input "2" at bounding box center [267, 447] width 23 height 17
type input "1"
click at [270, 450] on input "1" at bounding box center [267, 447] width 23 height 17
click at [63, 295] on span "Product Shop" at bounding box center [57, 298] width 51 height 28
